Goal: Navigation & Orientation: Go to known website

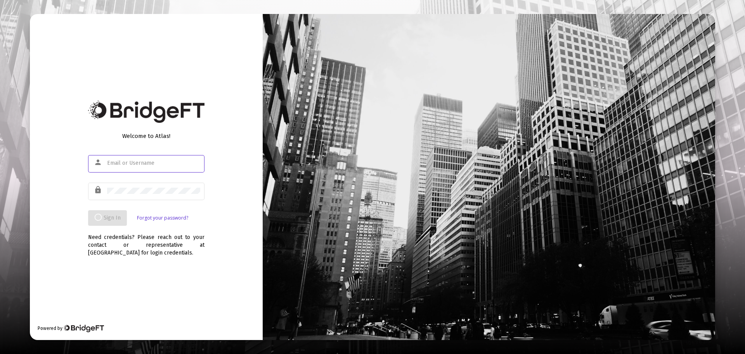
type input "[EMAIL_ADDRESS][DOMAIN_NAME]"
click at [109, 218] on span "Sign In" at bounding box center [102, 217] width 17 height 7
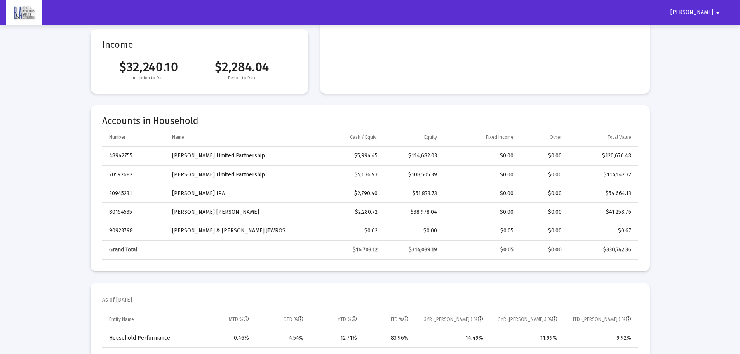
scroll to position [194, 0]
